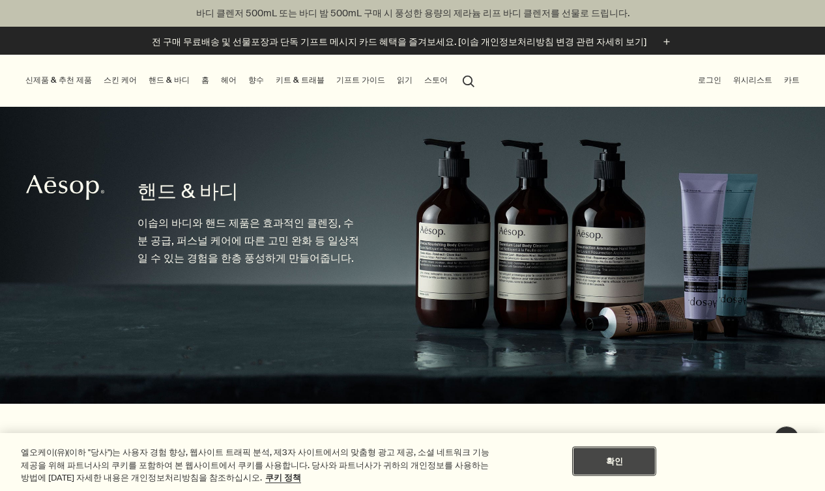
click at [641, 464] on button "확인" at bounding box center [613, 461] width 81 height 27
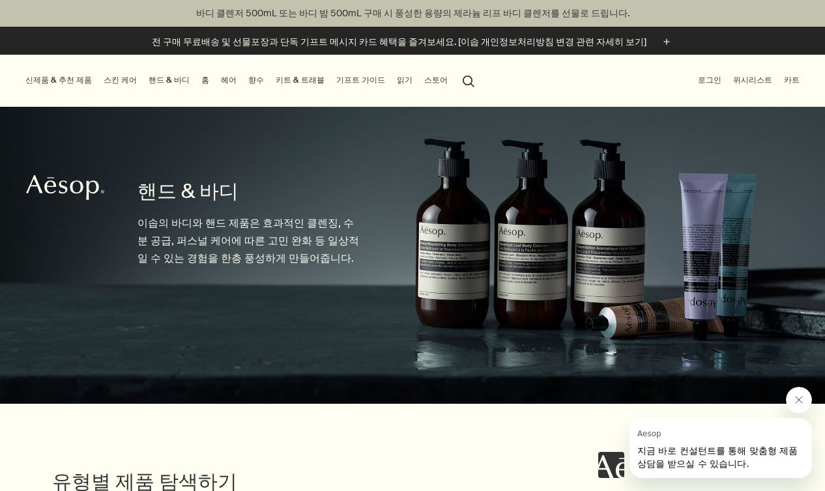
click at [127, 77] on link "스킨 케어" at bounding box center [120, 80] width 38 height 16
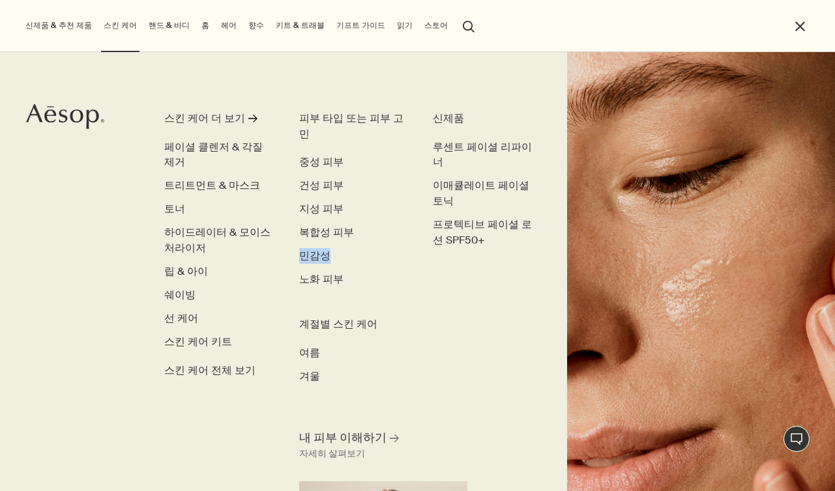
scroll to position [69, 0]
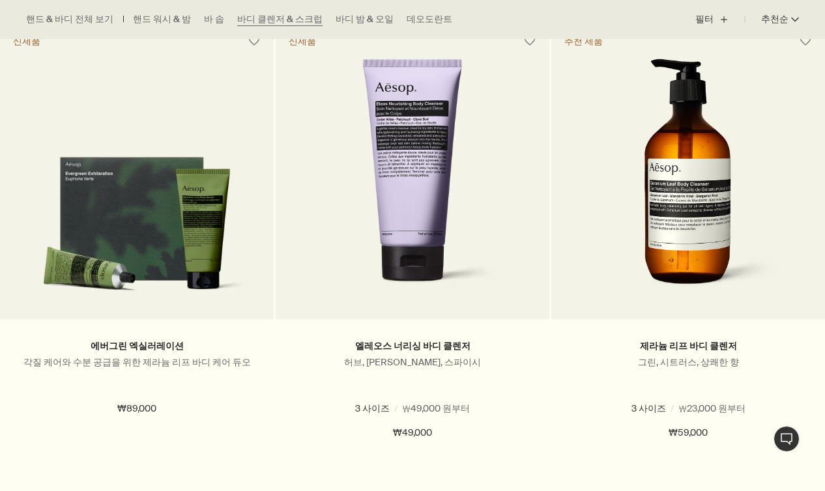
scroll to position [425, 0]
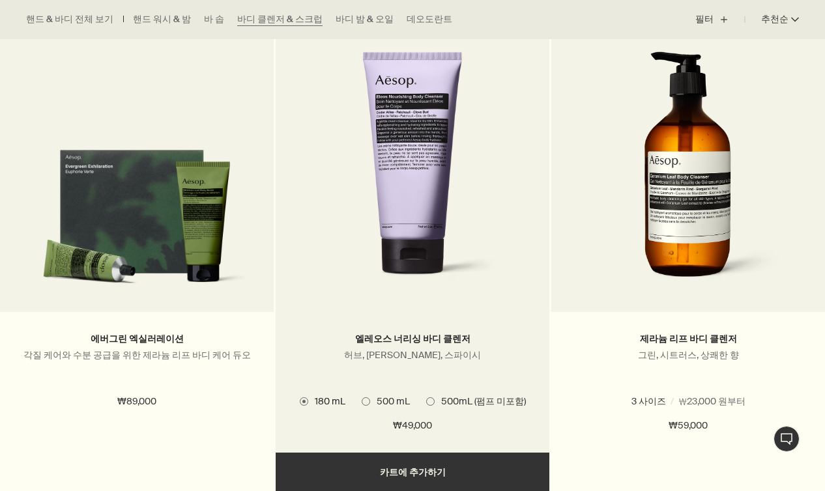
click at [368, 398] on span at bounding box center [366, 402] width 8 height 8
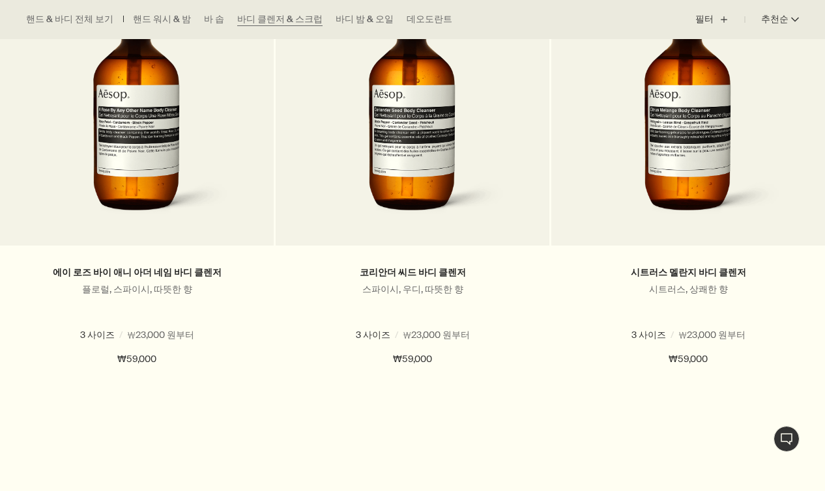
scroll to position [0, 0]
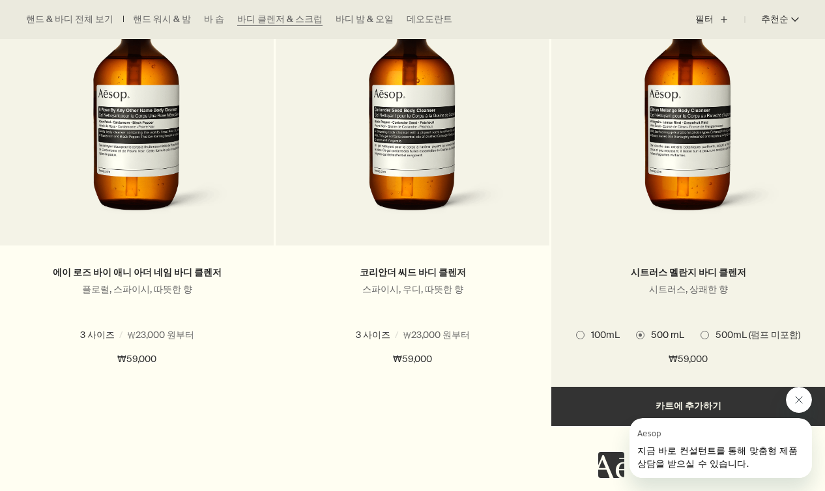
click at [599, 334] on span "100mL" at bounding box center [602, 335] width 35 height 12
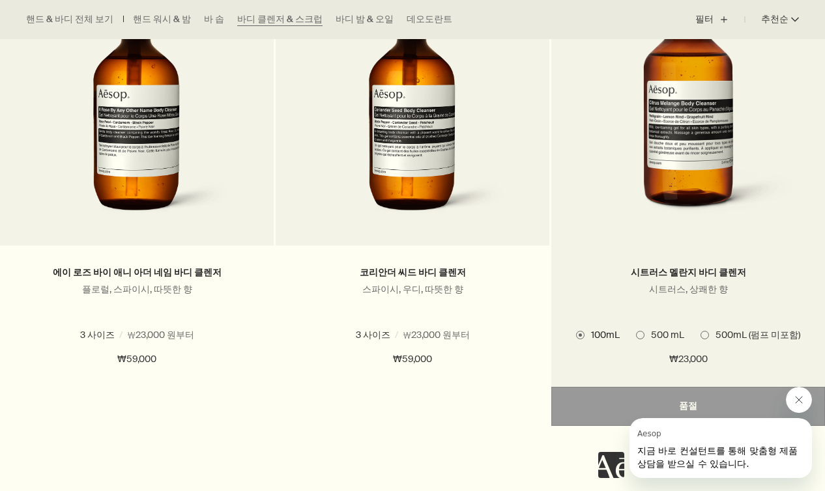
click at [598, 334] on span "100mL" at bounding box center [602, 335] width 35 height 12
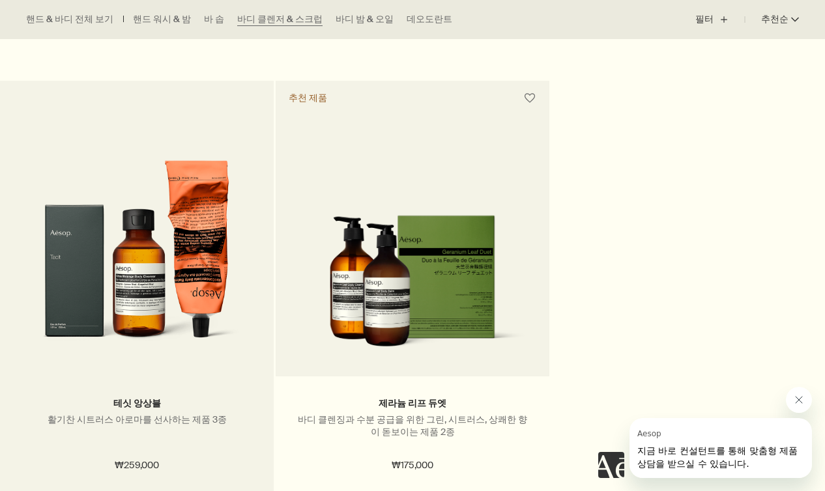
scroll to position [2826, 0]
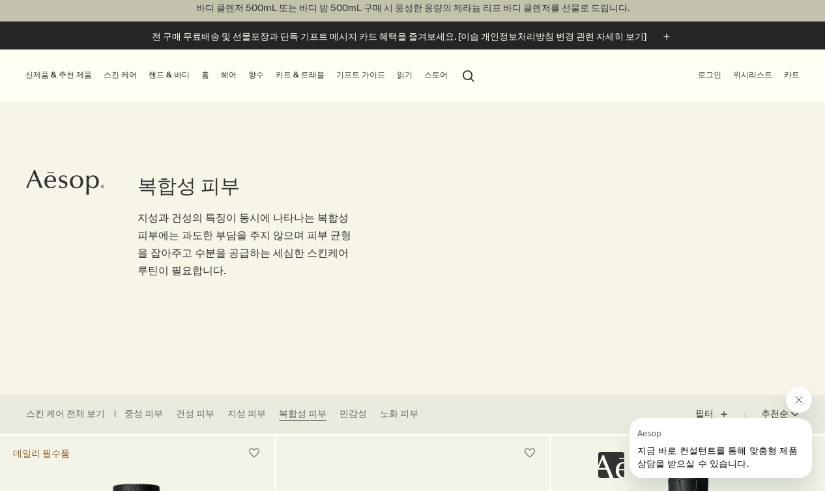
scroll to position [59, 0]
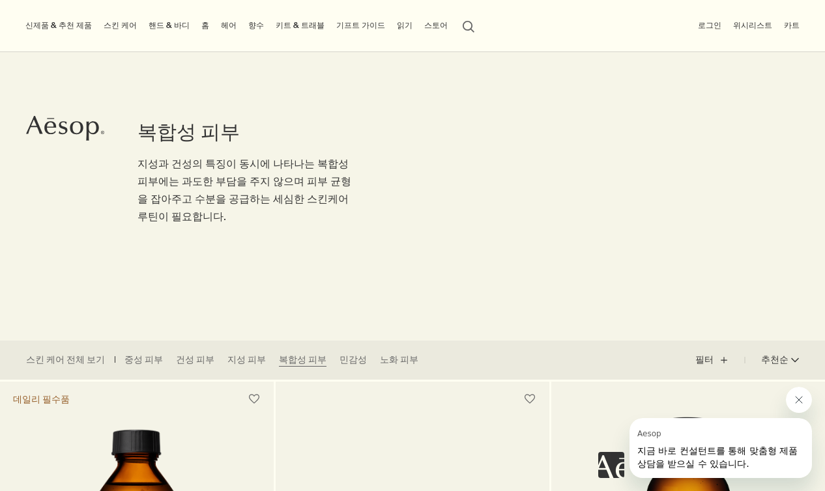
click at [800, 404] on icon "Close message from Aesop" at bounding box center [799, 400] width 10 height 10
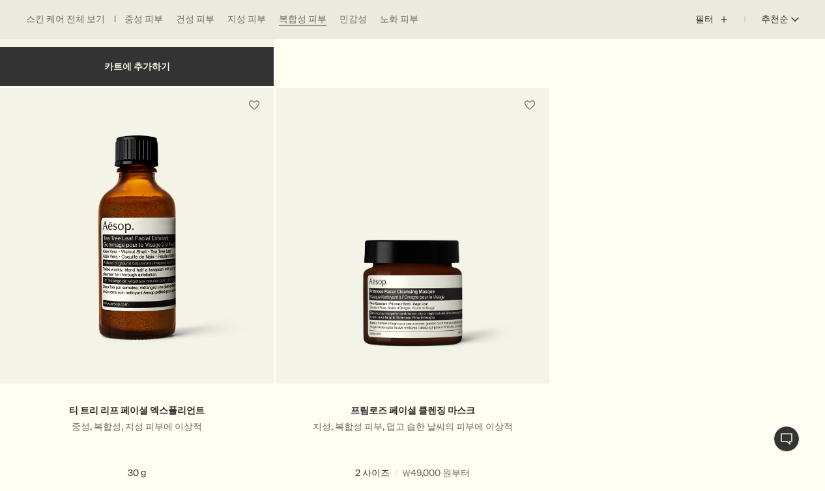
scroll to position [3294, 0]
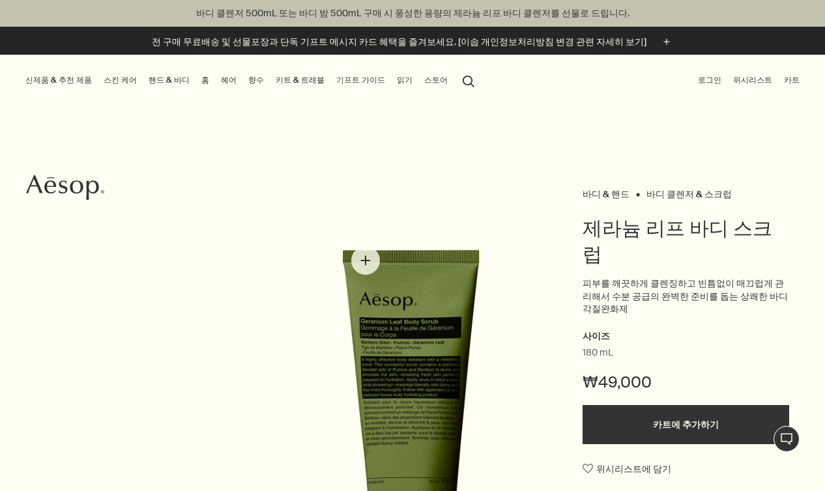
scroll to position [51, 0]
